Goal: Communication & Community: Ask a question

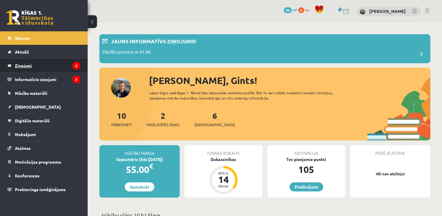
click at [30, 66] on legend "Ziņojumi 2" at bounding box center [47, 65] width 65 height 13
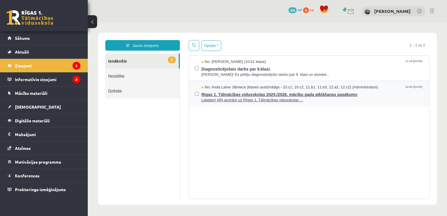
click at [212, 93] on span "Rīgas 1. Tālmācības vidusskolas 2025./2026. mācību gada atklāšanas pasākums" at bounding box center [312, 93] width 222 height 7
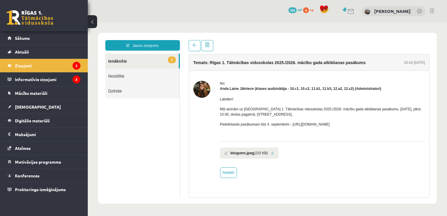
click at [268, 153] on li "Ielugums.jpeg (210 KB)" at bounding box center [249, 152] width 58 height 11
click at [271, 152] on link at bounding box center [272, 153] width 3 height 4
click at [195, 47] on span at bounding box center [194, 45] width 4 height 4
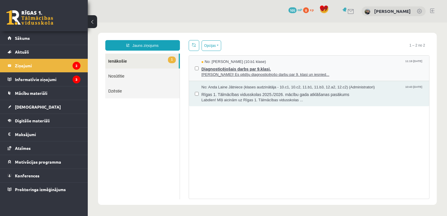
click at [222, 68] on span "Diagnosticējošais darbs par 9.klasi." at bounding box center [312, 68] width 222 height 7
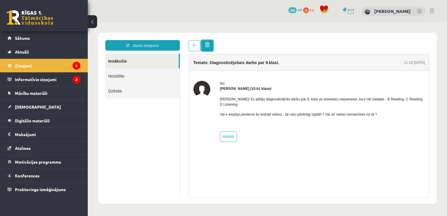
click at [205, 45] on span at bounding box center [207, 44] width 4 height 5
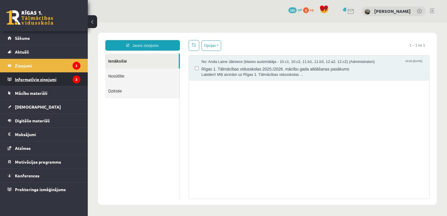
click at [37, 78] on legend "Informatīvie ziņojumi 3" at bounding box center [47, 78] width 65 height 13
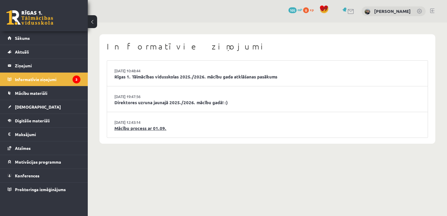
click at [131, 128] on link "Mācību process ar 01.09." at bounding box center [267, 128] width 306 height 7
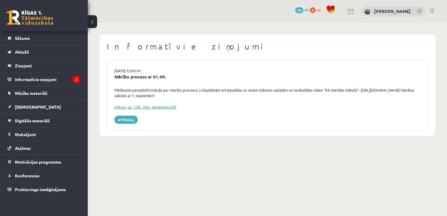
click at [158, 106] on link "eSkola_uz_1.09._info_skolēniem.pdf" at bounding box center [145, 106] width 62 height 5
click at [126, 117] on link "Atpakaļ" at bounding box center [125, 119] width 23 height 8
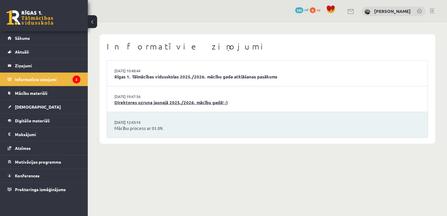
click at [146, 101] on link "Direktores uzruna jaunajā 2025./2026. mācību gadā! :)" at bounding box center [267, 102] width 306 height 7
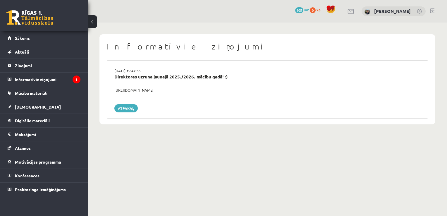
click at [156, 90] on div "https://youtube.com/shorts/lM8RsWyzCn4" at bounding box center [267, 90] width 315 height 6
drag, startPoint x: 189, startPoint y: 88, endPoint x: 93, endPoint y: 87, distance: 95.6
click at [93, 87] on div "Informatīvie ziņojumi 29.08.2025 19:47:56 Direktores uzruna jaunajā 2025./2026.…" at bounding box center [267, 79] width 359 height 113
copy div "https://youtube.com/shorts/lM8RsWyzCn4"
click at [20, 78] on legend "Informatīvie ziņojumi 1" at bounding box center [47, 78] width 65 height 13
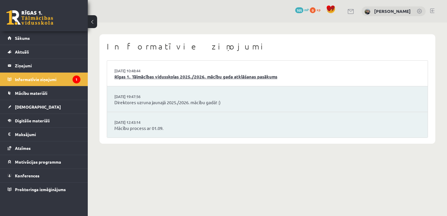
click at [151, 78] on link "Rīgas 1. Tālmācības vidusskolas 2025./2026. mācību gada atklāšanas pasākums" at bounding box center [267, 76] width 306 height 7
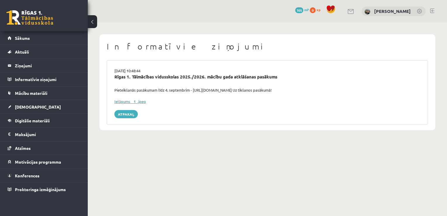
click at [124, 102] on link "Ielūgums__1_.jpeg" at bounding box center [130, 101] width 32 height 5
click at [233, 17] on div "0 Dāvanas 105 mP 0 xp Gints Endelis" at bounding box center [267, 11] width 359 height 23
click at [92, 23] on button at bounding box center [92, 21] width 9 height 13
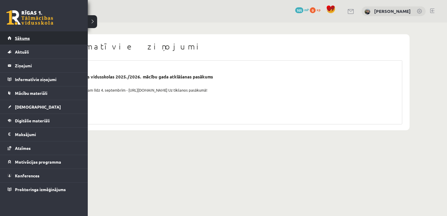
click at [11, 38] on link "Sākums" at bounding box center [44, 37] width 73 height 13
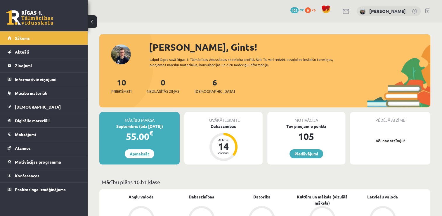
click at [134, 156] on link "Apmaksāt" at bounding box center [140, 153] width 30 height 9
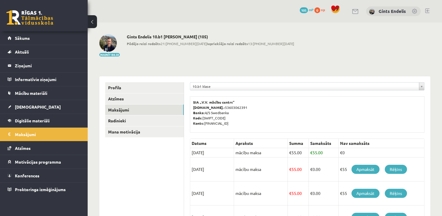
scroll to position [43, 0]
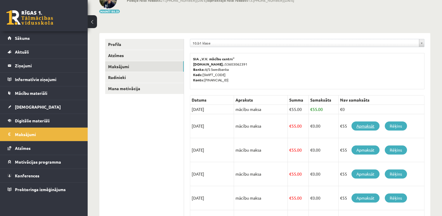
click at [361, 123] on link "Apmaksāt" at bounding box center [366, 125] width 28 height 9
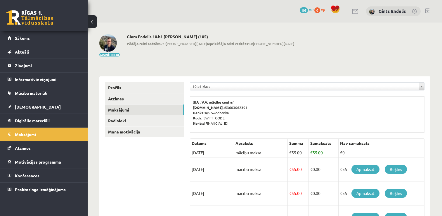
scroll to position [43, 0]
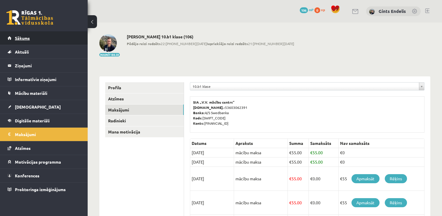
click at [26, 41] on link "Sākums" at bounding box center [44, 37] width 73 height 13
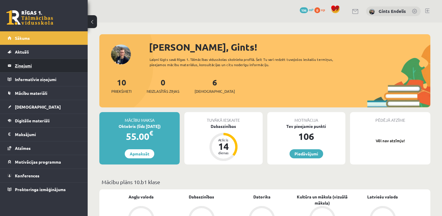
click at [22, 65] on legend "Ziņojumi 0" at bounding box center [47, 65] width 65 height 13
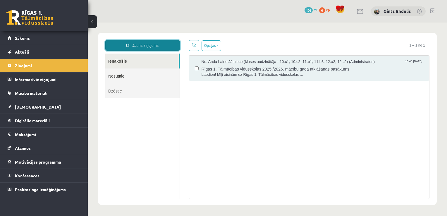
click at [148, 49] on link "Jauns ziņojums" at bounding box center [142, 45] width 75 height 11
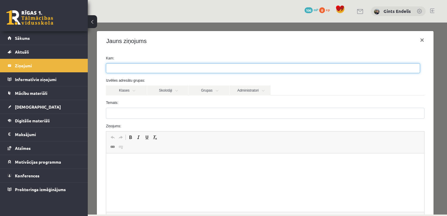
click at [122, 67] on input "search" at bounding box center [116, 67] width 20 height 9
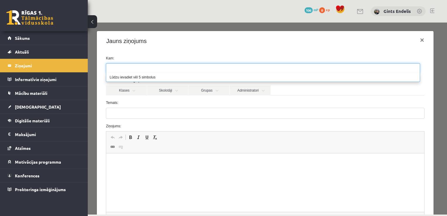
click at [125, 78] on li "Lūdzu ievadiet vēl 5 simbolus" at bounding box center [262, 77] width 313 height 9
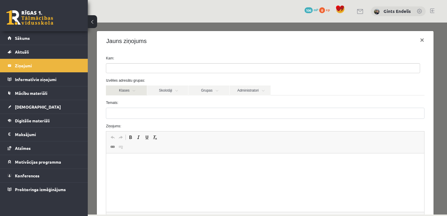
click at [131, 91] on link "Klases" at bounding box center [126, 90] width 41 height 10
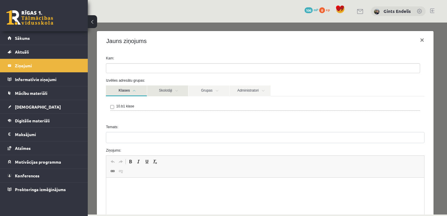
click at [173, 93] on link "Skolotāji" at bounding box center [167, 90] width 41 height 11
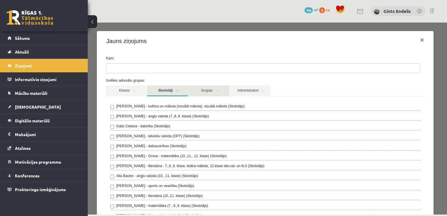
click at [209, 89] on link "Grupas" at bounding box center [208, 90] width 41 height 11
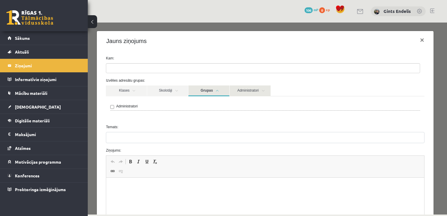
click at [248, 91] on link "Administratori" at bounding box center [249, 90] width 41 height 11
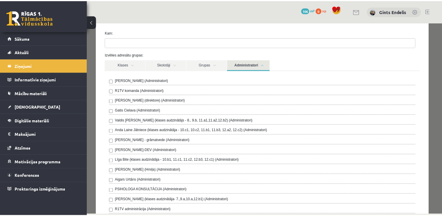
scroll to position [40, 0]
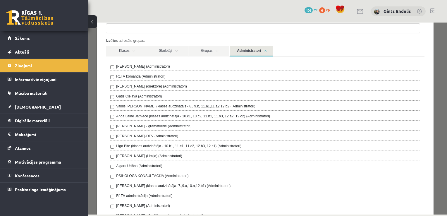
click at [92, 20] on button at bounding box center [92, 21] width 9 height 13
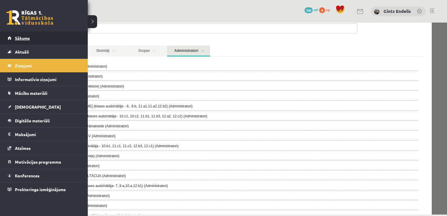
click at [21, 37] on span "Sākums" at bounding box center [22, 37] width 15 height 5
